Goal: Check status: Check status

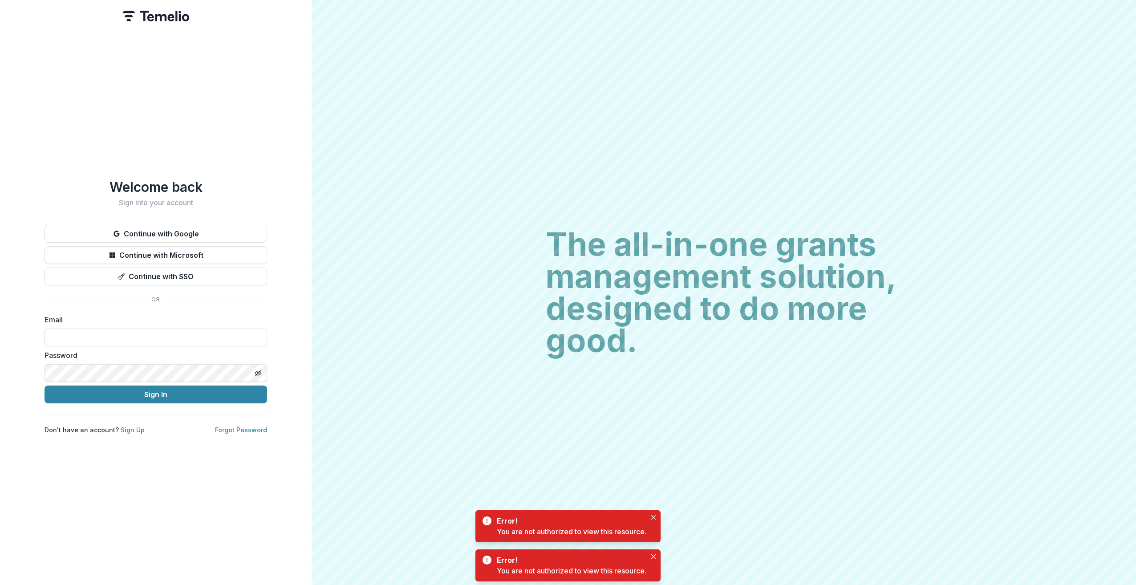
type input "**********"
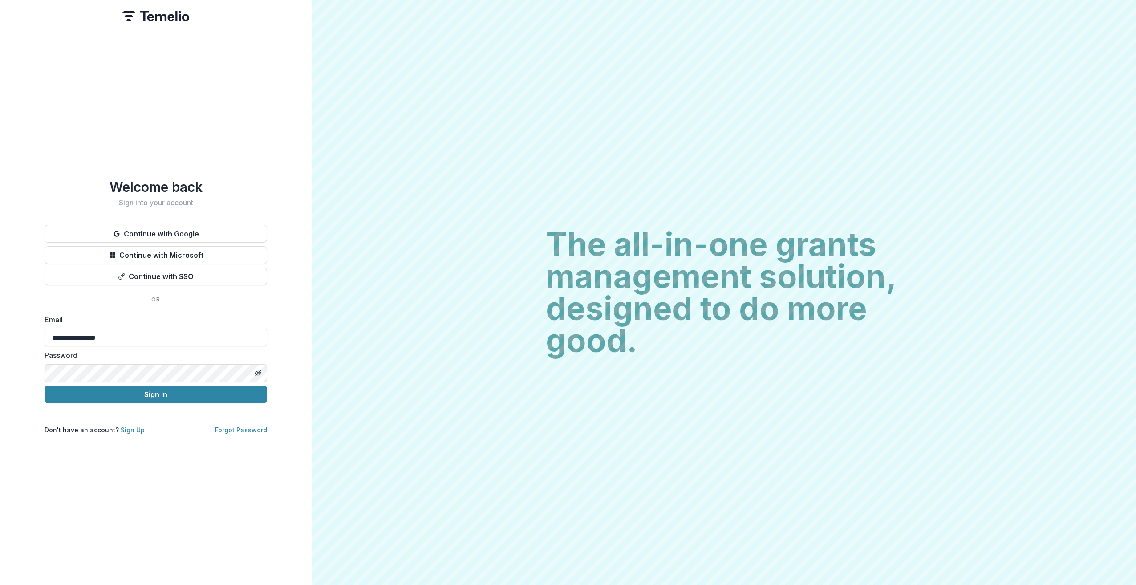
click at [200, 391] on button "Sign In" at bounding box center [156, 395] width 223 height 18
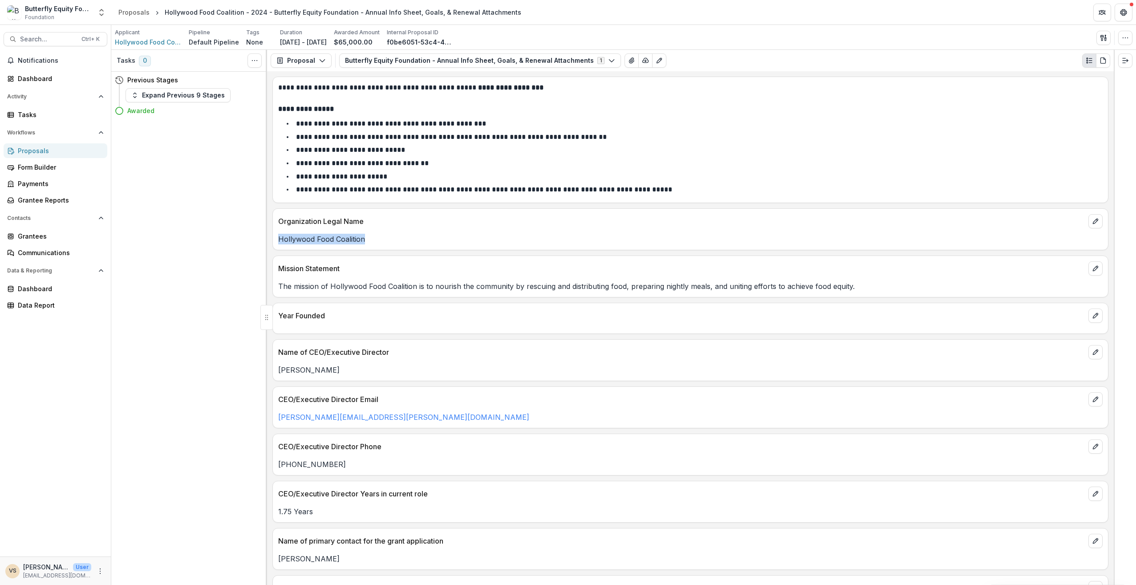
drag, startPoint x: 279, startPoint y: 239, endPoint x: 377, endPoint y: 238, distance: 97.9
click at [377, 238] on p "Hollywood Food Coalition" at bounding box center [690, 239] width 824 height 11
drag, startPoint x: 377, startPoint y: 238, endPoint x: 353, endPoint y: 240, distance: 23.7
copy p "Hollywood Food Coalition"
